Goal: Check status: Check status

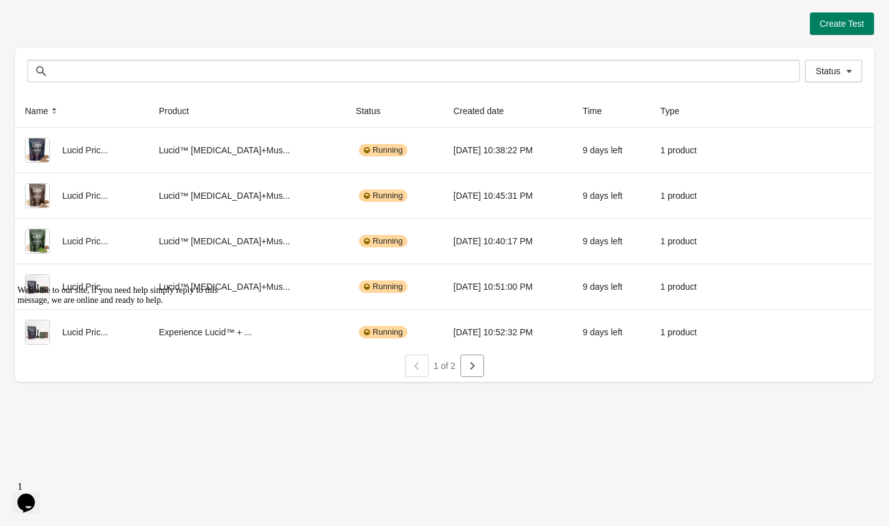
click at [233, 24] on div "Create Test" at bounding box center [444, 23] width 859 height 22
click at [216, 3] on div "Create Test Status Status Name Product Status Created date Time Type Lucid Pric…" at bounding box center [444, 193] width 859 height 387
click at [477, 366] on icon "button" at bounding box center [472, 366] width 12 height 12
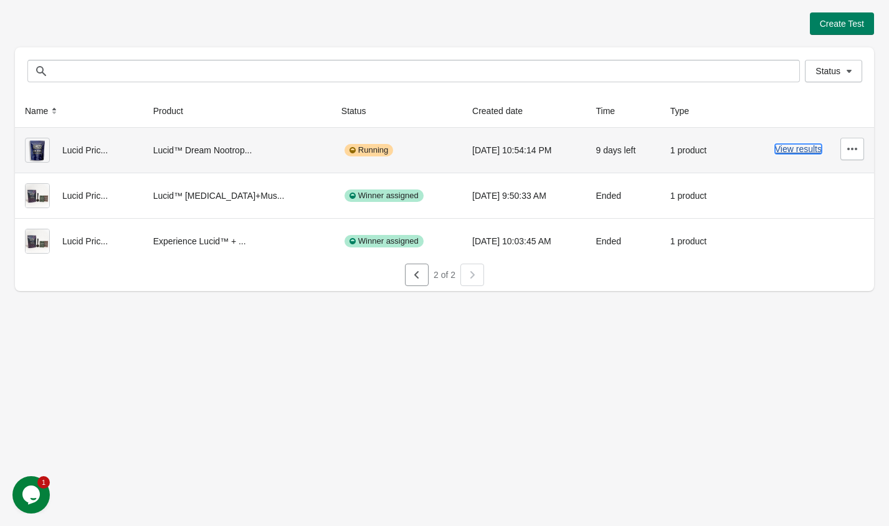
click at [801, 147] on button "View results" at bounding box center [798, 149] width 47 height 10
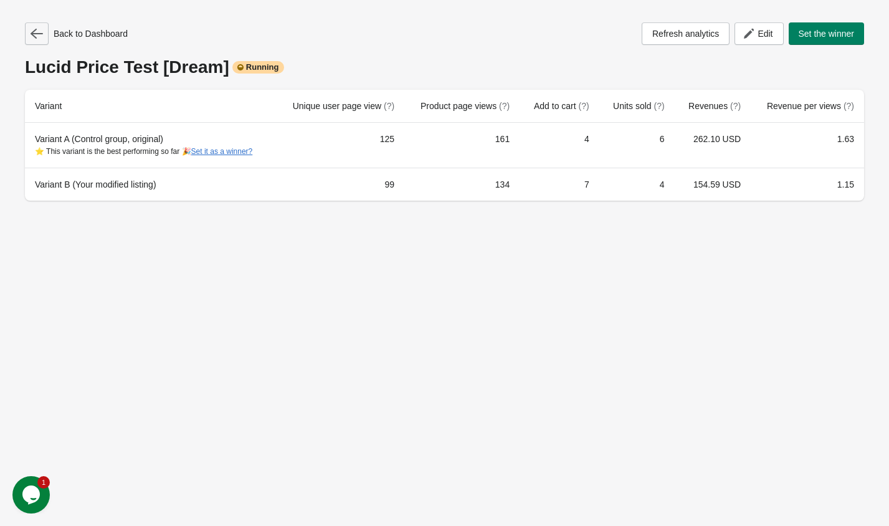
click at [31, 30] on icon "button" at bounding box center [37, 33] width 12 height 12
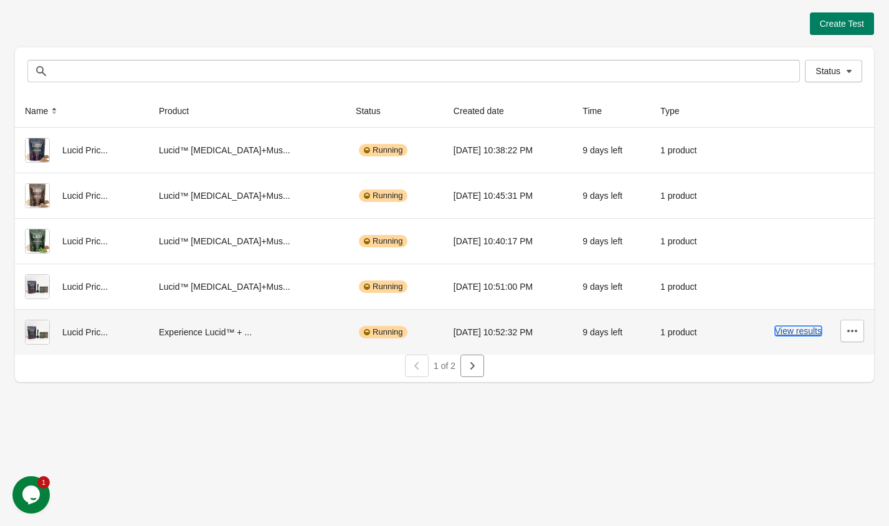
click at [798, 331] on button "View results" at bounding box center [798, 331] width 47 height 10
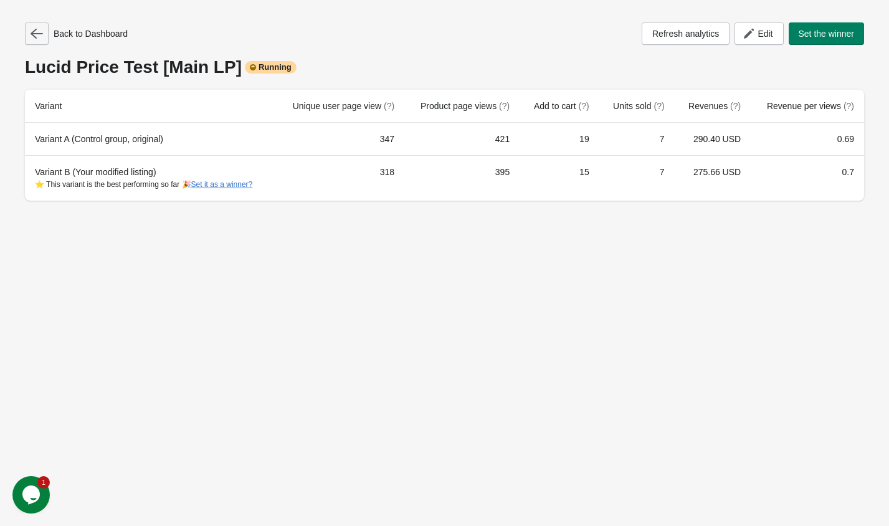
click at [39, 37] on icon "button" at bounding box center [37, 33] width 12 height 12
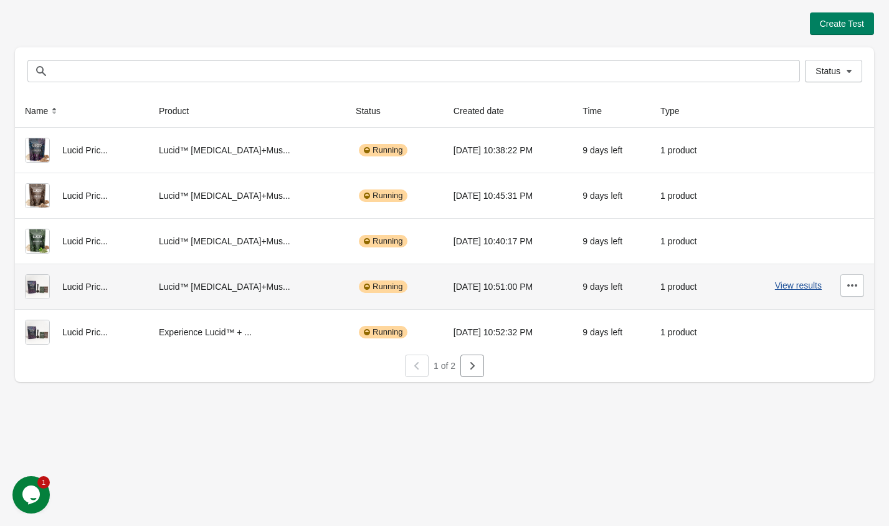
click at [796, 288] on button "View results" at bounding box center [798, 285] width 47 height 10
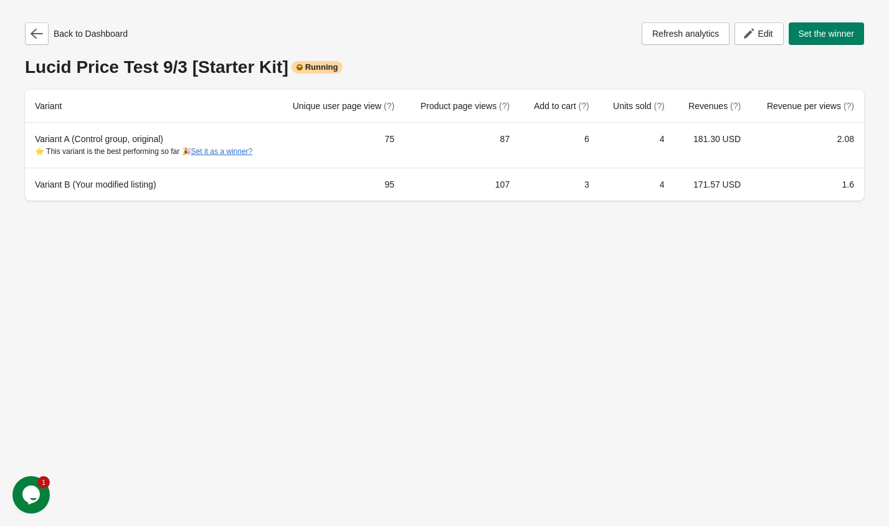
click at [307, 301] on div "Back to Dashboard Refresh analytics Edit Set the winner Lucid Price Test 9/3 [S…" at bounding box center [444, 263] width 889 height 526
click at [427, 38] on div "Back to Dashboard Refresh analytics Edit Set the winner" at bounding box center [444, 33] width 839 height 22
click at [38, 37] on icon "button" at bounding box center [37, 33] width 12 height 12
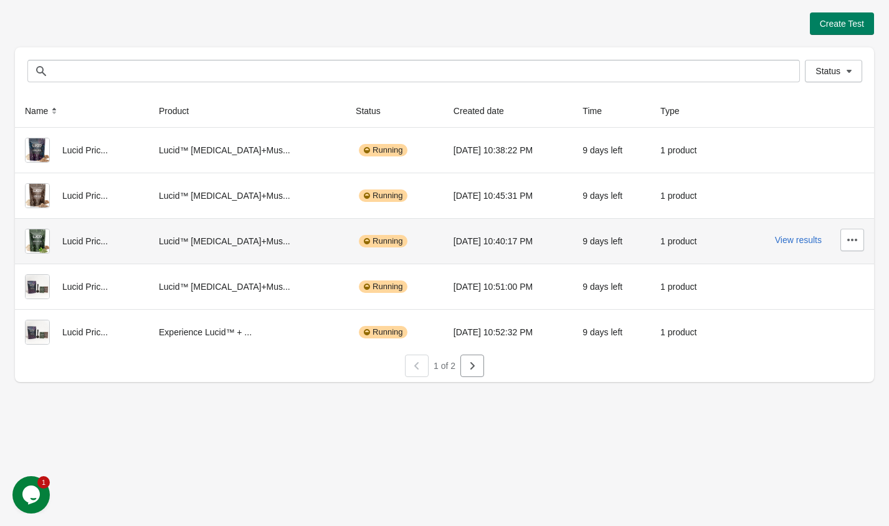
click at [794, 246] on div "View results" at bounding box center [799, 240] width 130 height 22
click at [807, 242] on button "View results" at bounding box center [798, 240] width 47 height 10
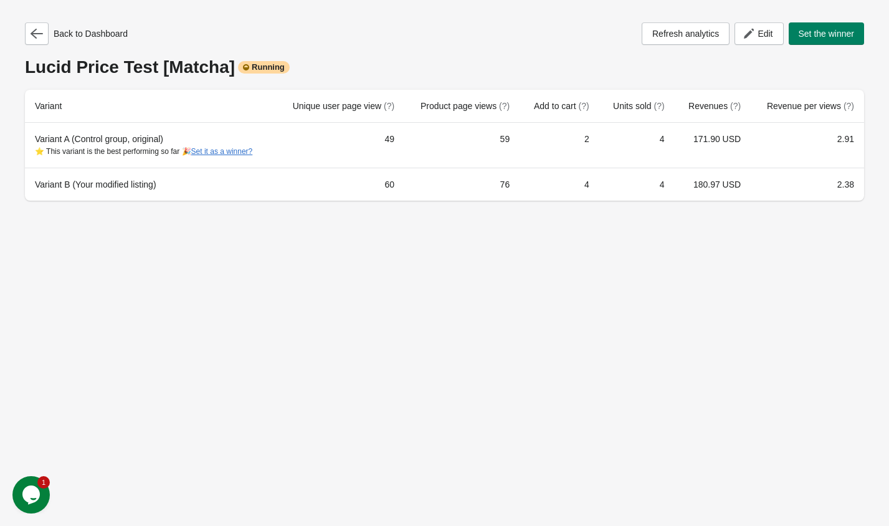
click at [446, 45] on div "Back to Dashboard Refresh analytics Edit Set the winner Lucid Price Test [Match…" at bounding box center [444, 111] width 839 height 178
click at [366, 35] on div "Back to Dashboard Refresh analytics Edit Set the winner" at bounding box center [444, 33] width 839 height 22
click at [32, 32] on icon "button" at bounding box center [37, 33] width 12 height 12
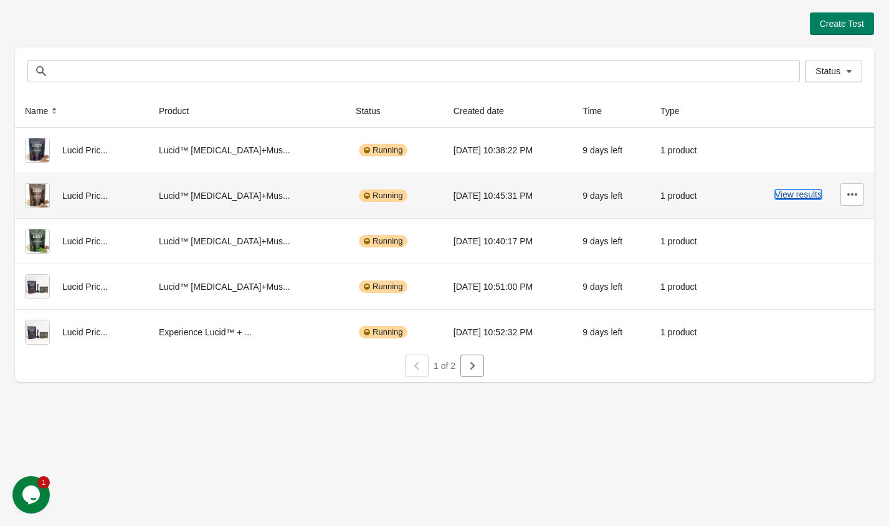
click at [803, 196] on button "View results" at bounding box center [798, 194] width 47 height 10
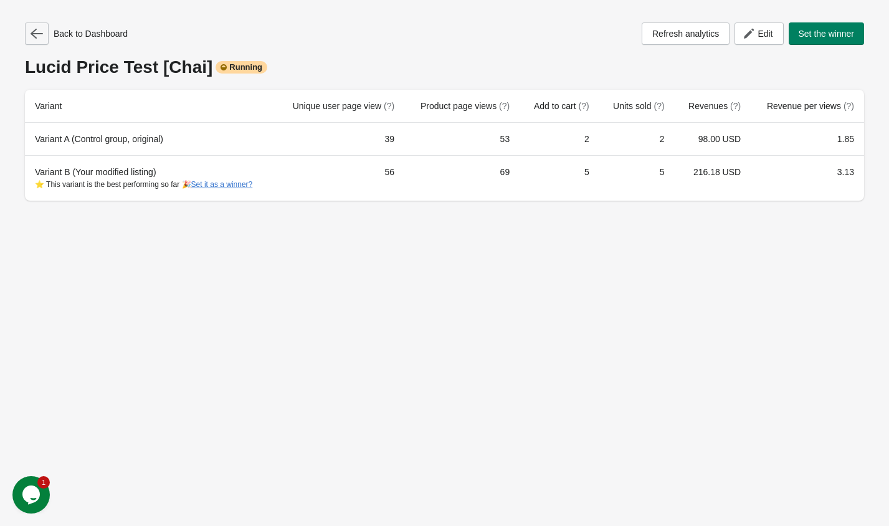
click at [36, 36] on icon "button" at bounding box center [37, 33] width 12 height 12
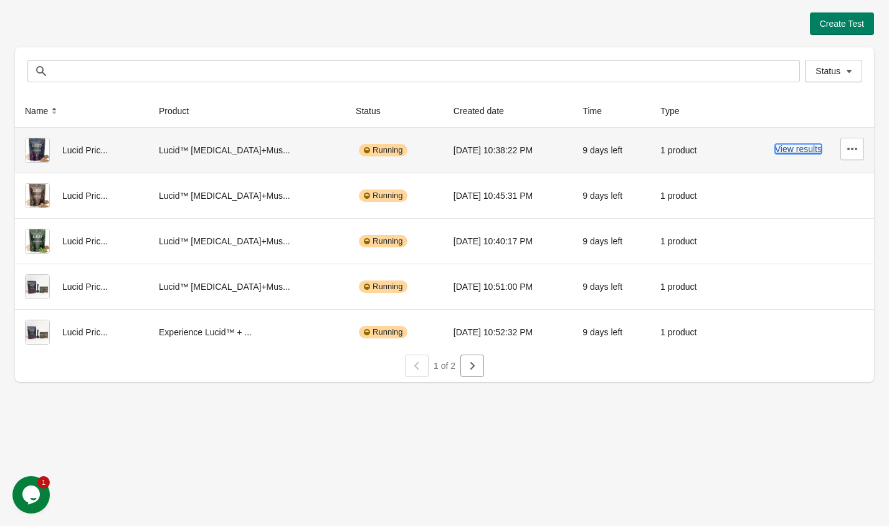
click at [789, 146] on button "View results" at bounding box center [798, 149] width 47 height 10
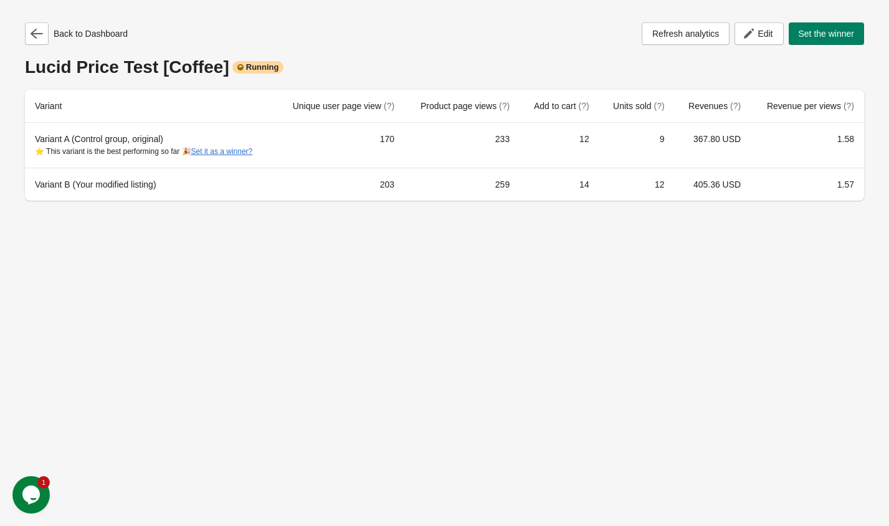
click at [451, 34] on div "Back to Dashboard Refresh analytics Edit Set the winner" at bounding box center [444, 33] width 839 height 22
click at [331, 44] on div "Back to Dashboard Refresh analytics Edit Set the winner" at bounding box center [444, 33] width 839 height 22
